Goal: Information Seeking & Learning: Find specific page/section

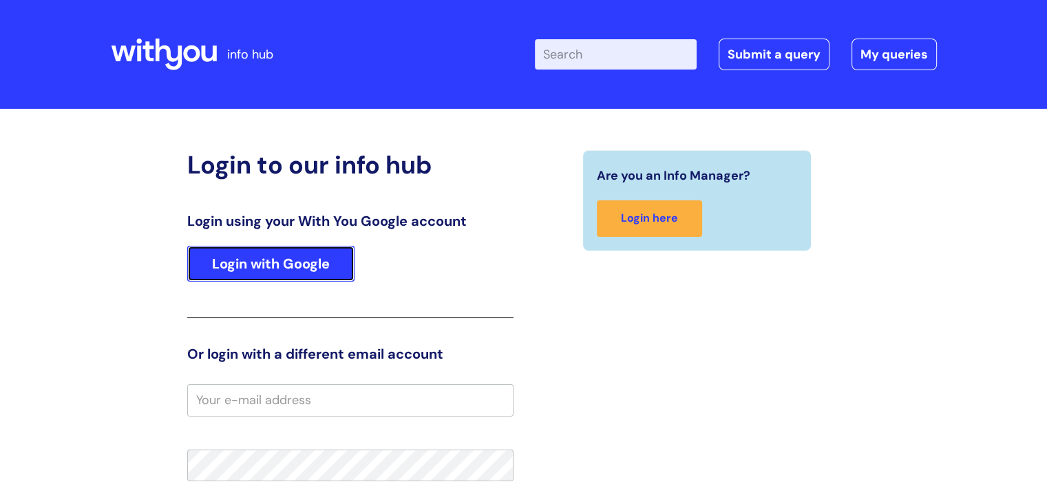
click at [282, 270] on link "Login with Google" at bounding box center [270, 264] width 167 height 36
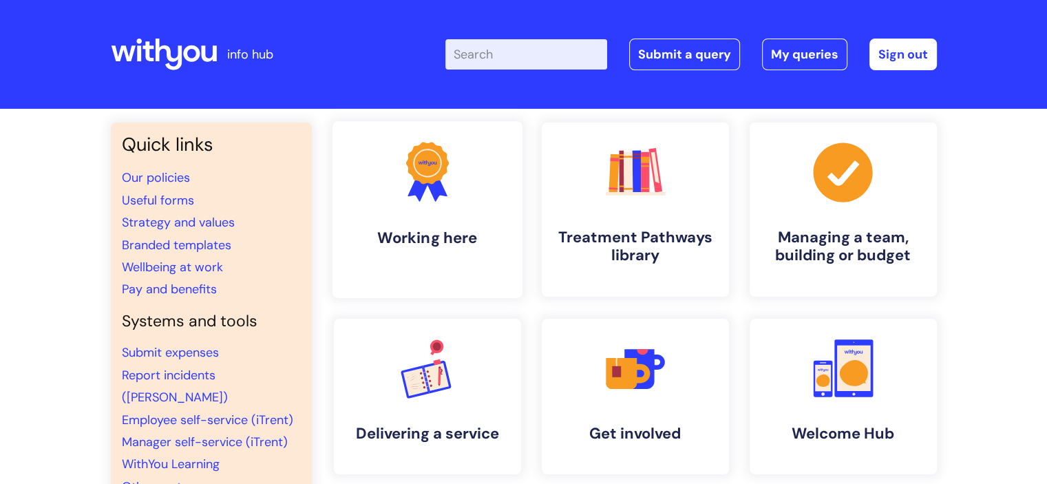
click at [502, 233] on h4 "Working here" at bounding box center [428, 238] width 168 height 19
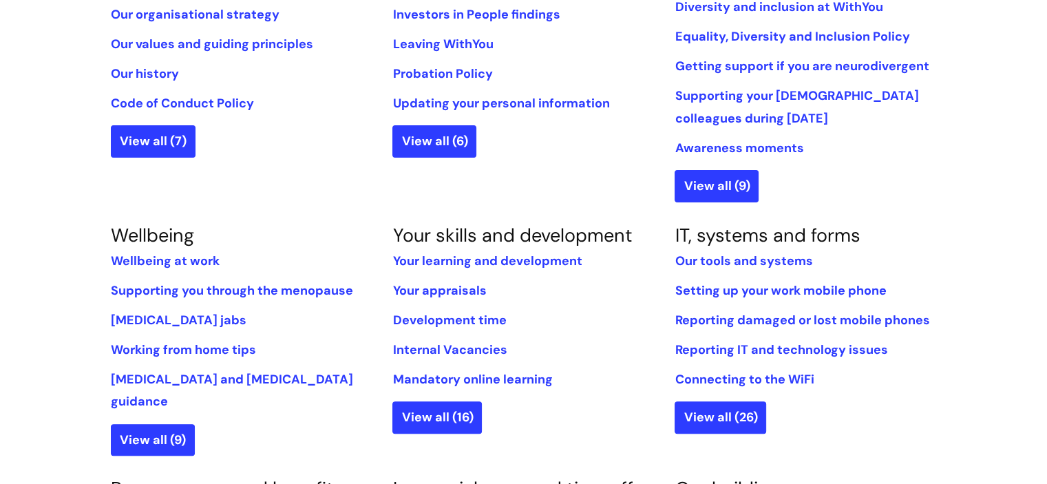
scroll to position [397, 0]
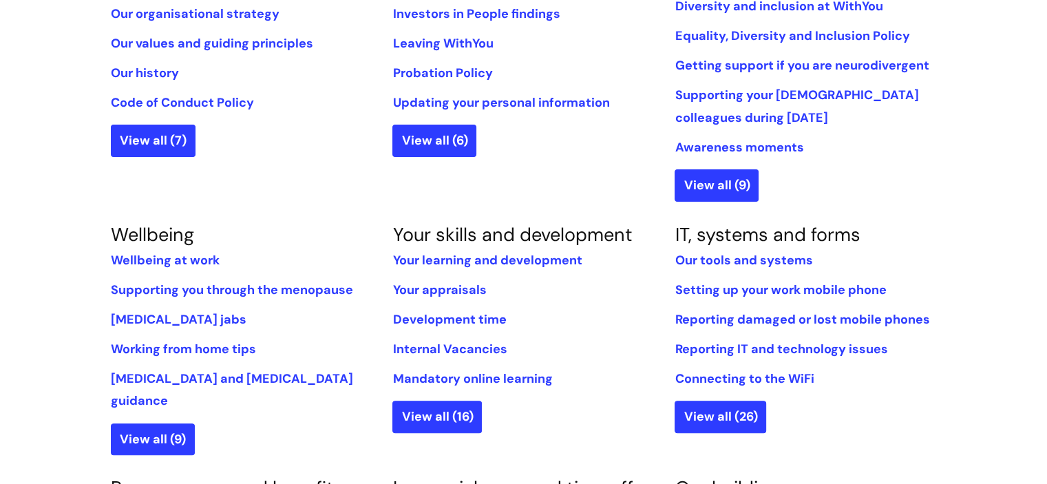
click at [452, 339] on li "Internal Vacancies" at bounding box center [523, 349] width 262 height 22
click at [449, 347] on link "Internal Vacancies" at bounding box center [449, 349] width 114 height 17
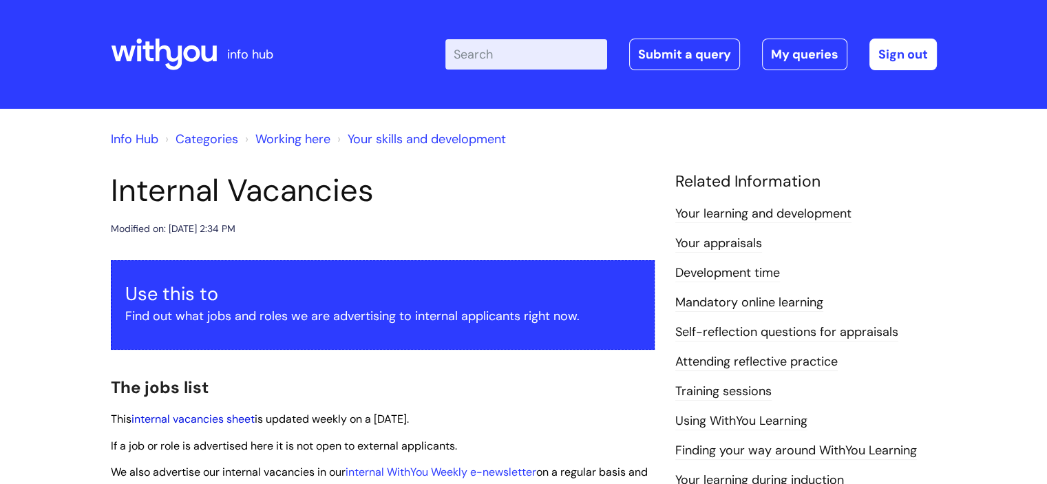
click at [199, 416] on link "internal vacancies sheet" at bounding box center [192, 419] width 123 height 14
